Goal: Task Accomplishment & Management: Use online tool/utility

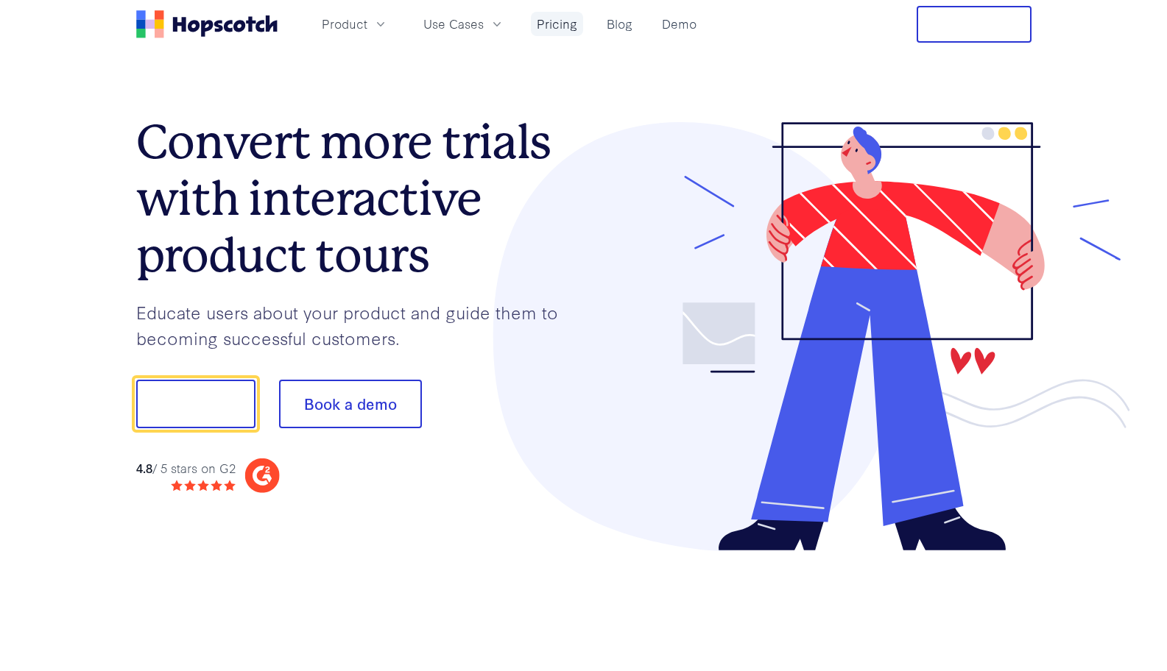
click at [539, 20] on link "Pricing" at bounding box center [557, 24] width 52 height 24
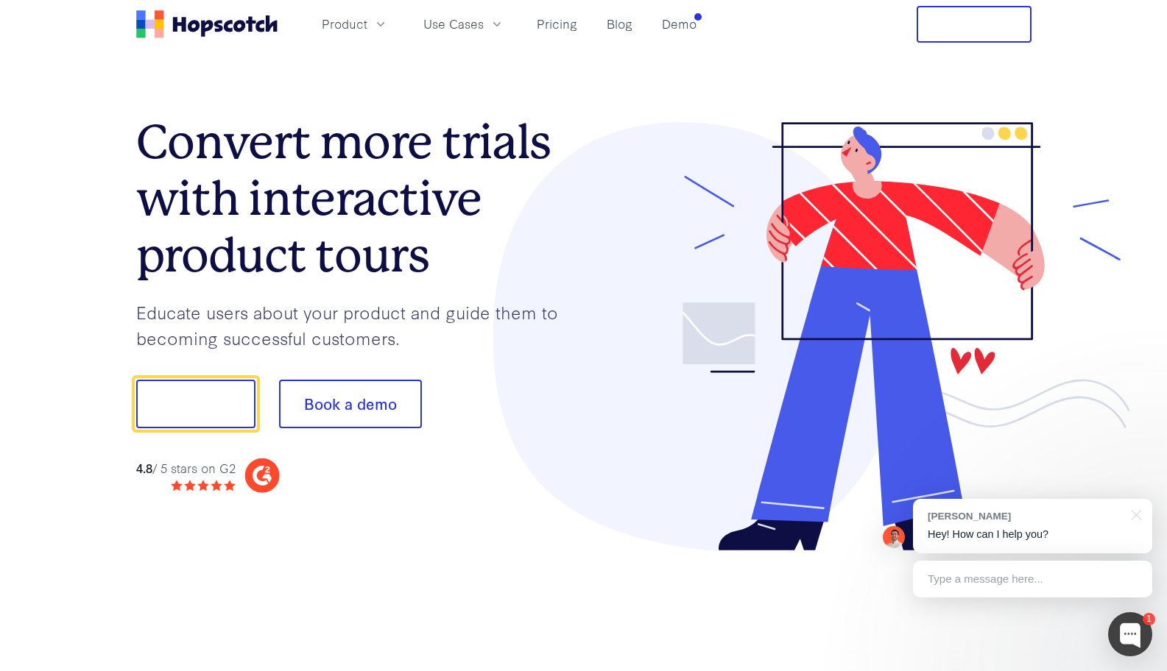
click at [771, 38] on nav "Product Use Cases Pricing Blog Demo Free Trial" at bounding box center [583, 24] width 895 height 37
click at [685, 24] on link "Demo" at bounding box center [679, 24] width 46 height 24
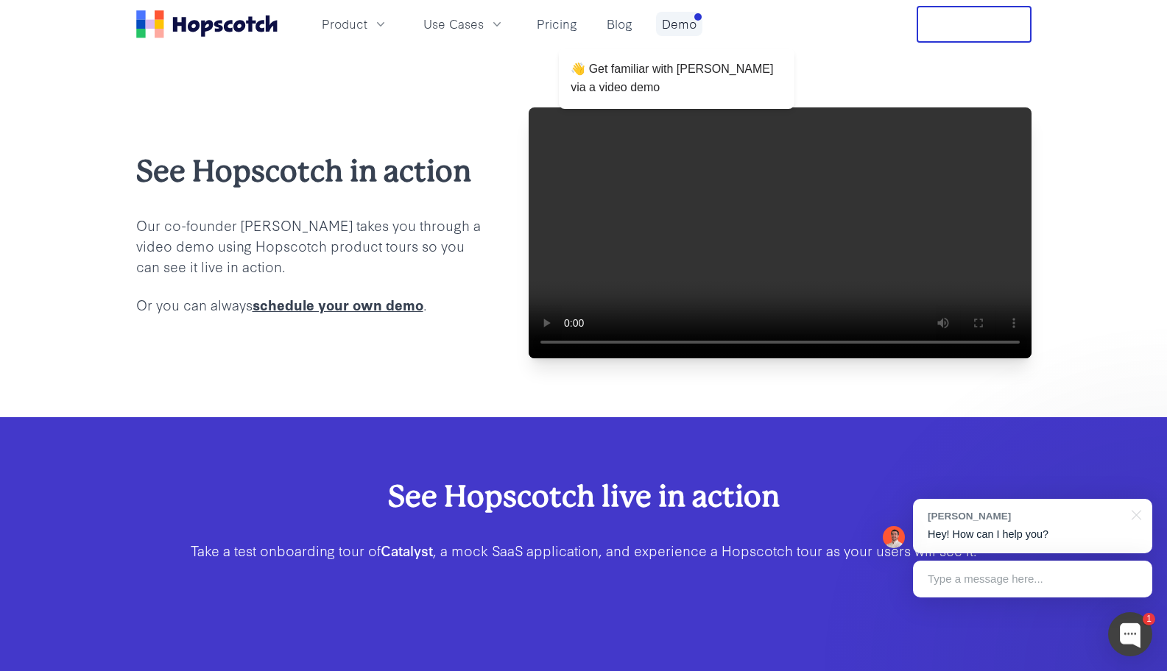
click at [677, 23] on link "Demo" at bounding box center [679, 24] width 46 height 24
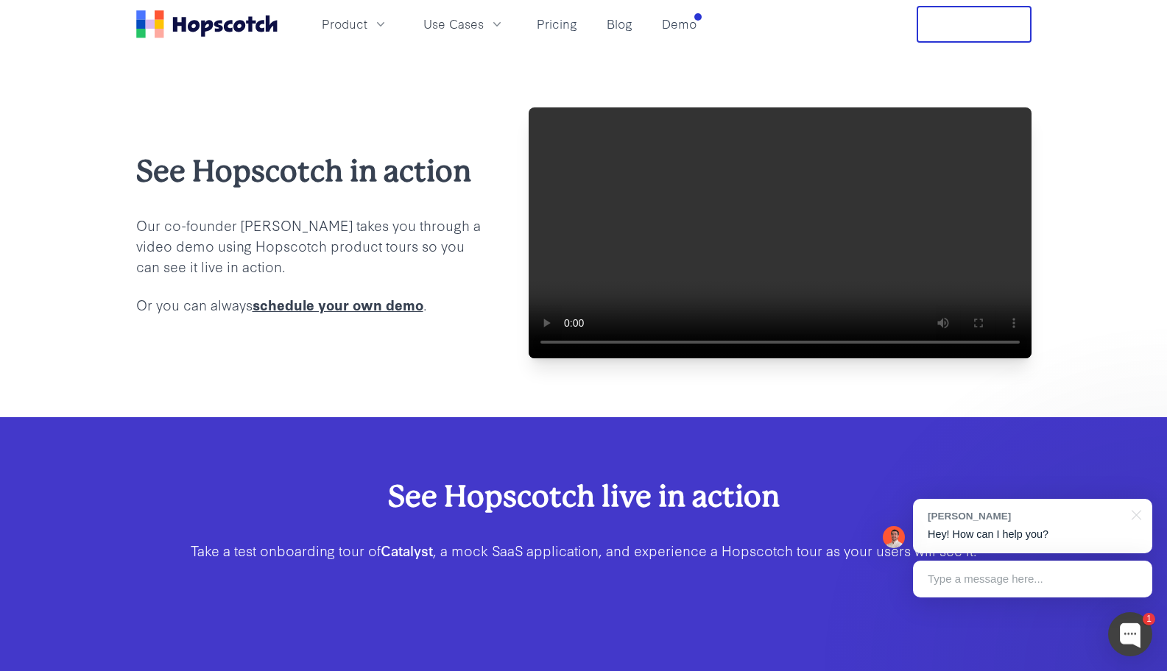
click at [372, 314] on link "schedule your own demo" at bounding box center [337, 304] width 171 height 20
click at [801, 257] on video at bounding box center [780, 232] width 503 height 251
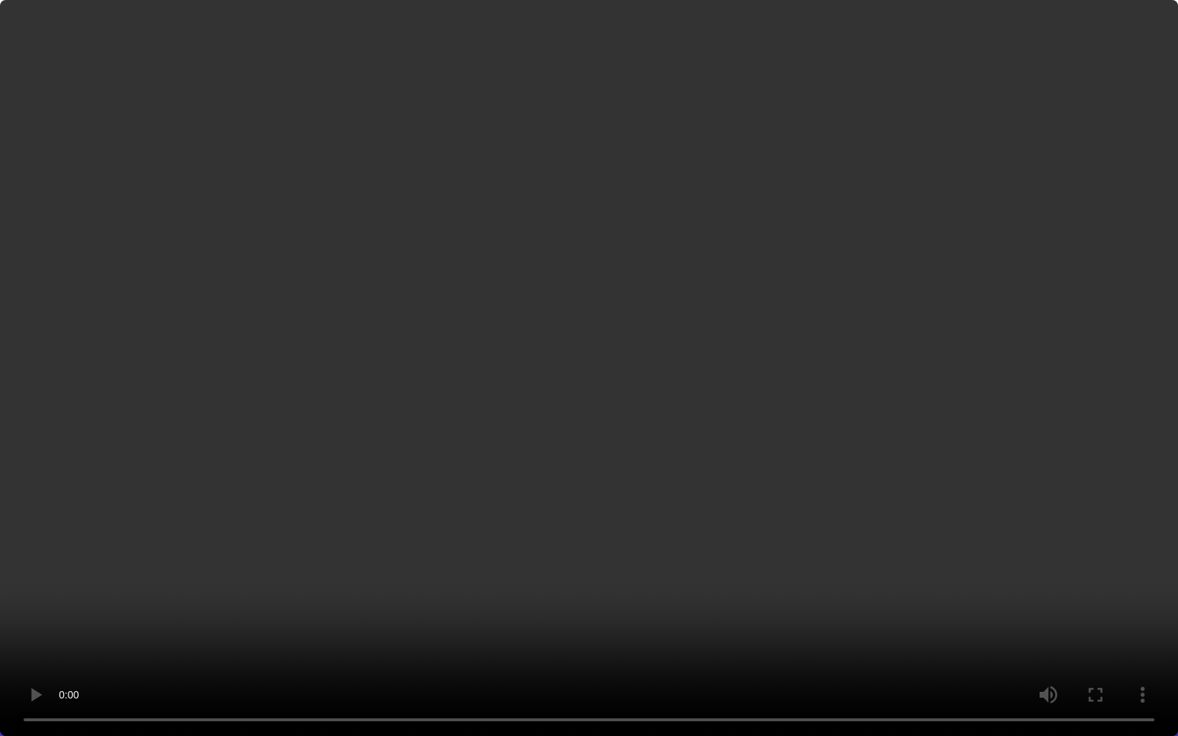
click at [685, 471] on video at bounding box center [589, 368] width 1178 height 736
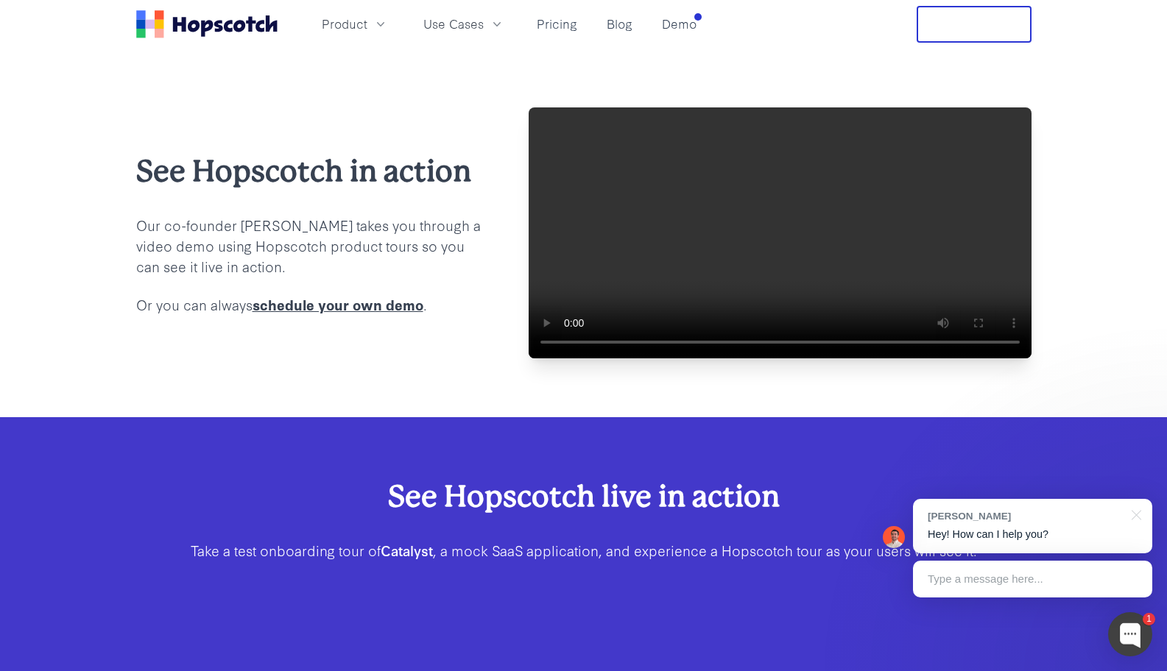
click at [672, 244] on video at bounding box center [780, 232] width 503 height 251
